Goal: Navigation & Orientation: Find specific page/section

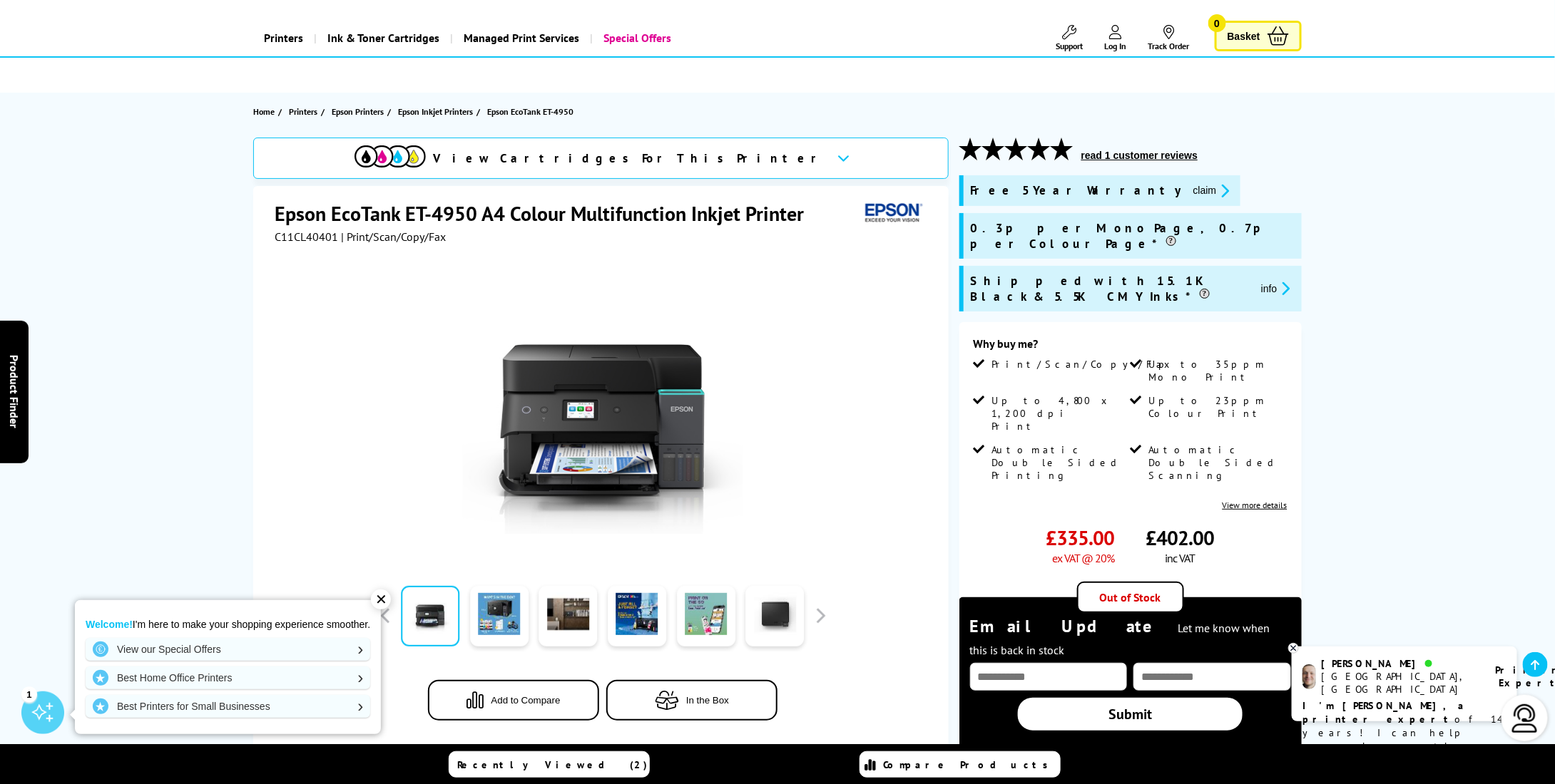
scroll to position [142, 0]
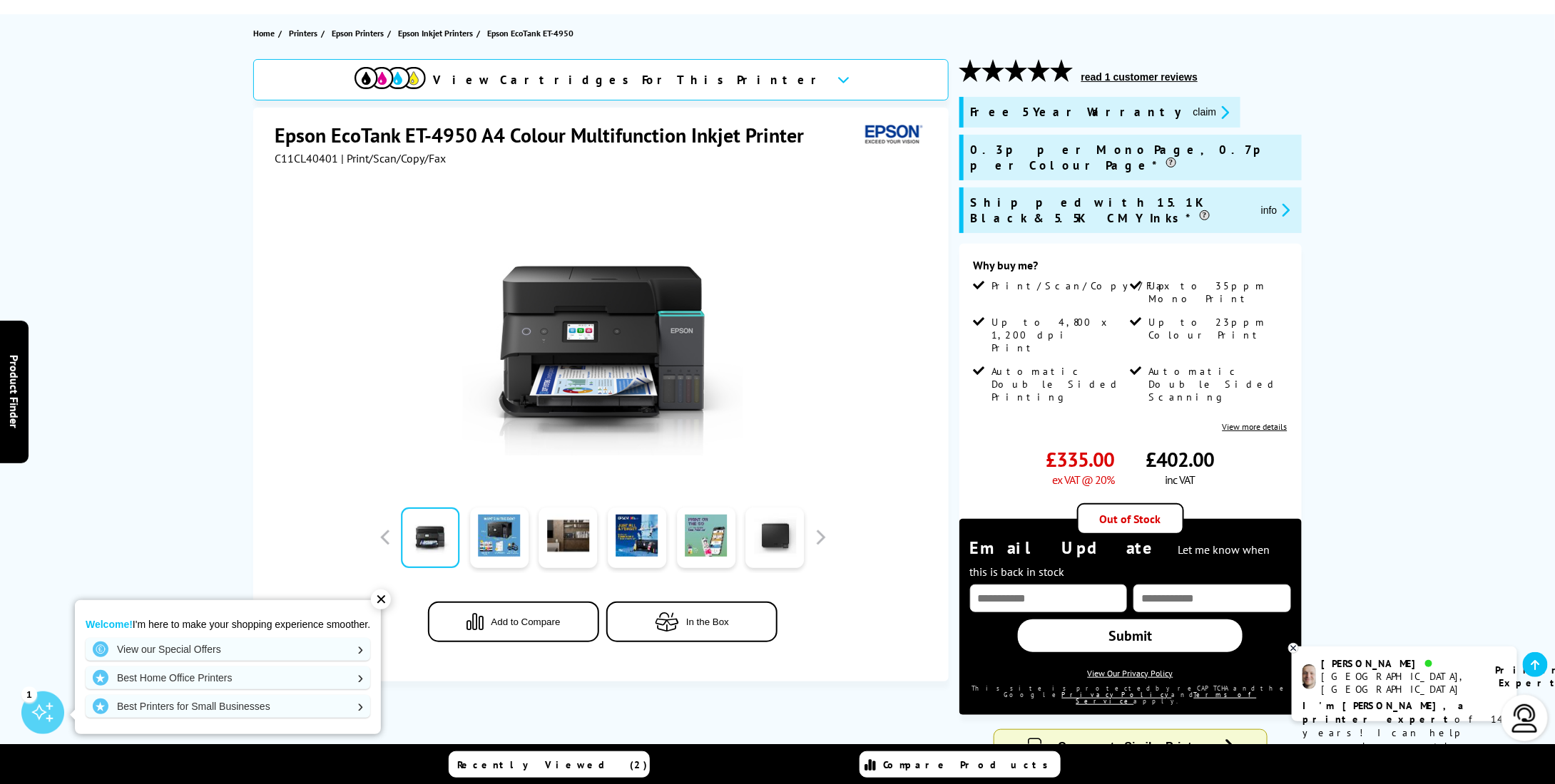
click at [1529, 717] on img at bounding box center [1524, 718] width 28 height 28
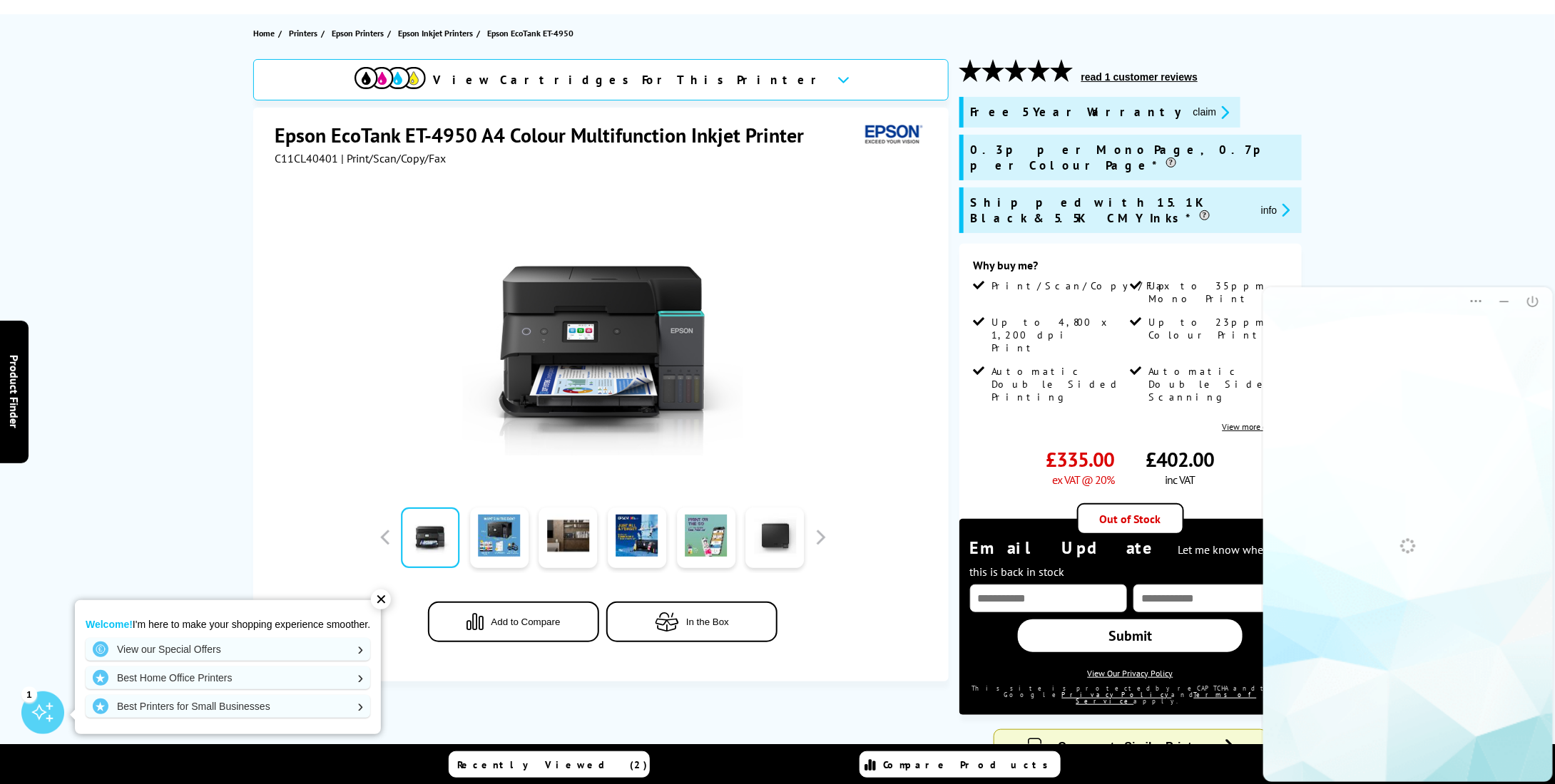
scroll to position [0, 0]
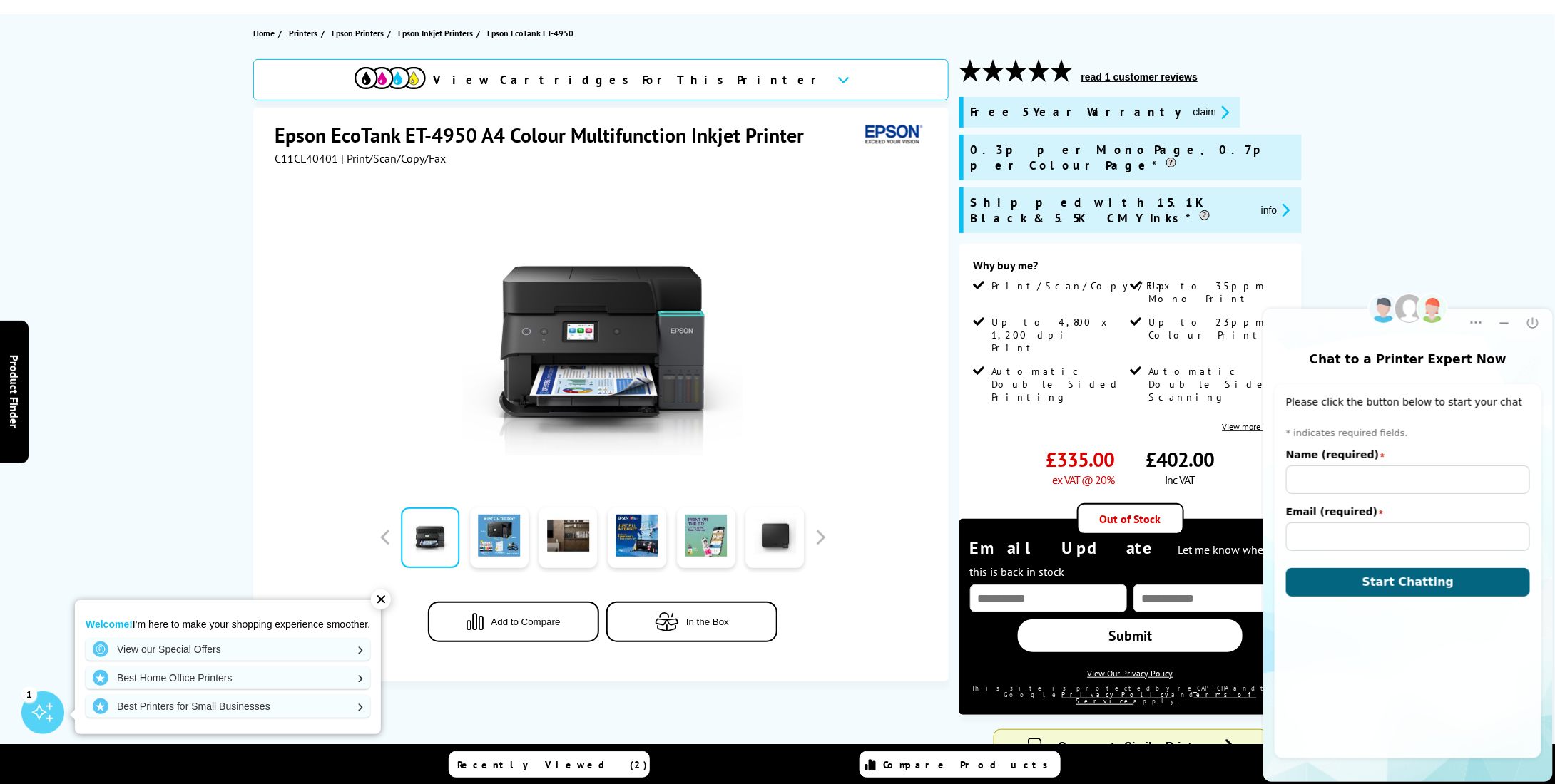
click at [1530, 318] on icon "Close" at bounding box center [1532, 322] width 14 height 14
